Goal: Check status: Check status

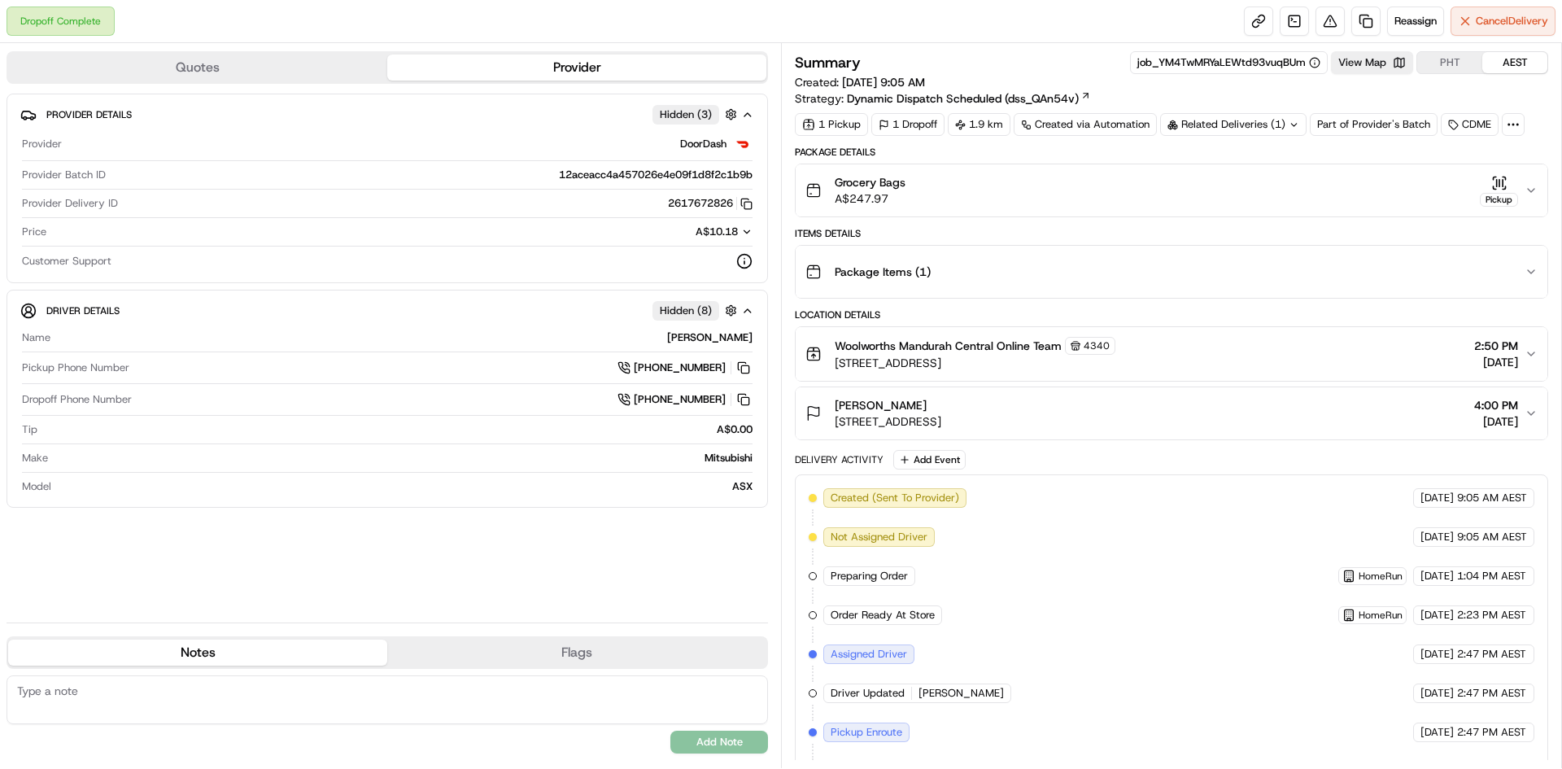
click at [1296, 129] on icon at bounding box center [1294, 125] width 11 height 11
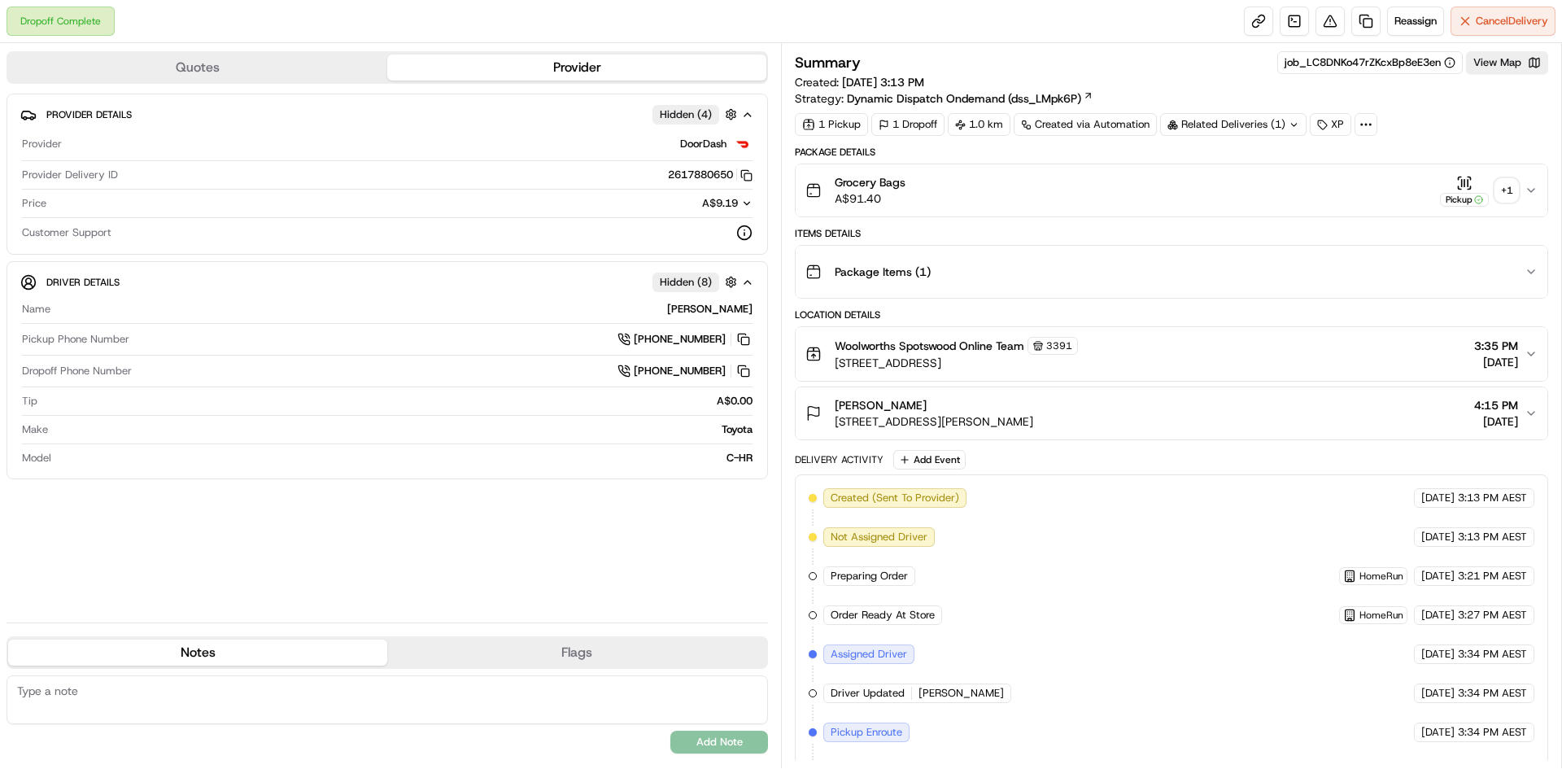
click at [1517, 193] on div "+ 1" at bounding box center [1506, 190] width 23 height 23
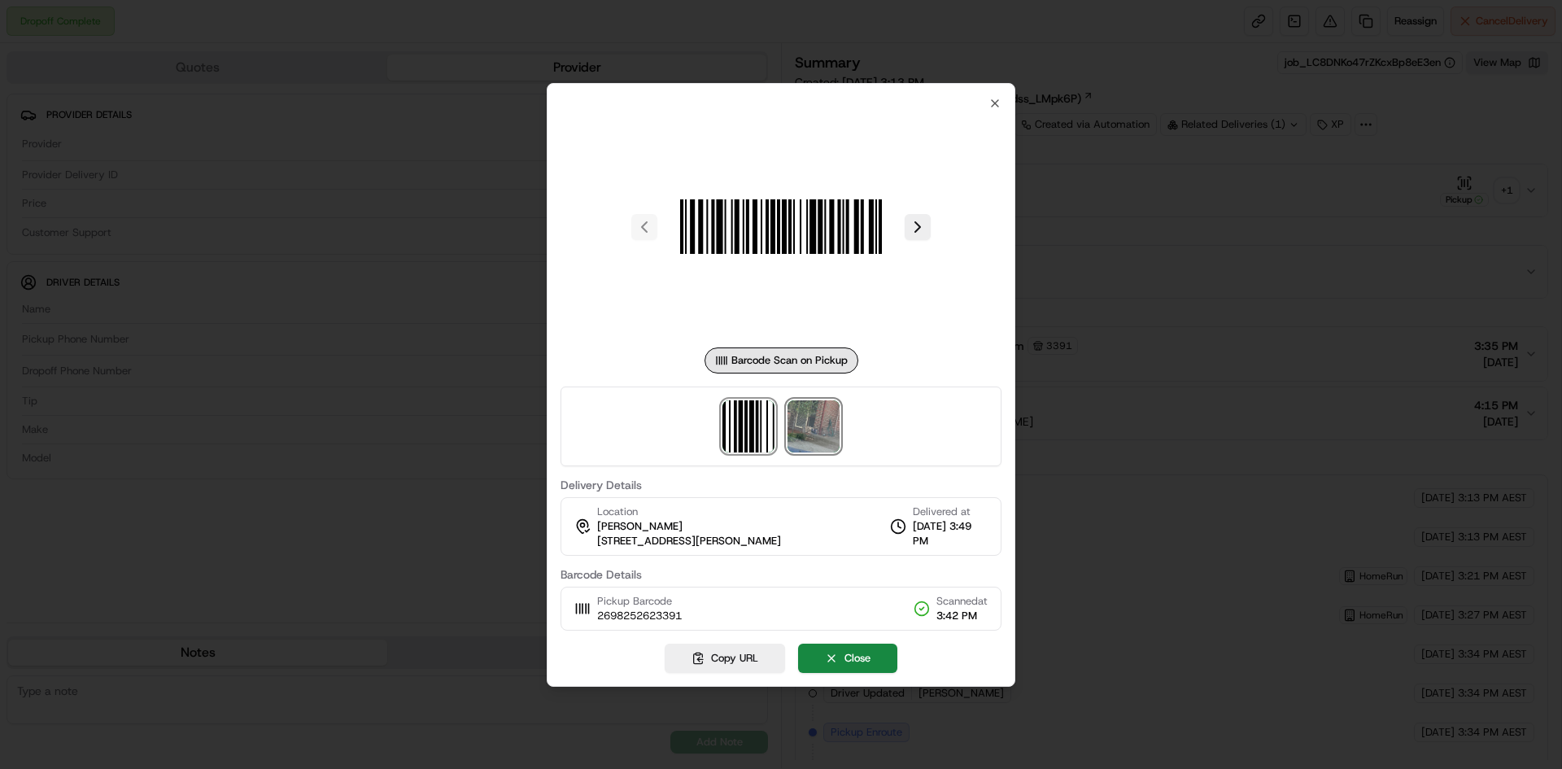
click at [826, 434] on img at bounding box center [814, 426] width 52 height 52
